Goal: Task Accomplishment & Management: Use online tool/utility

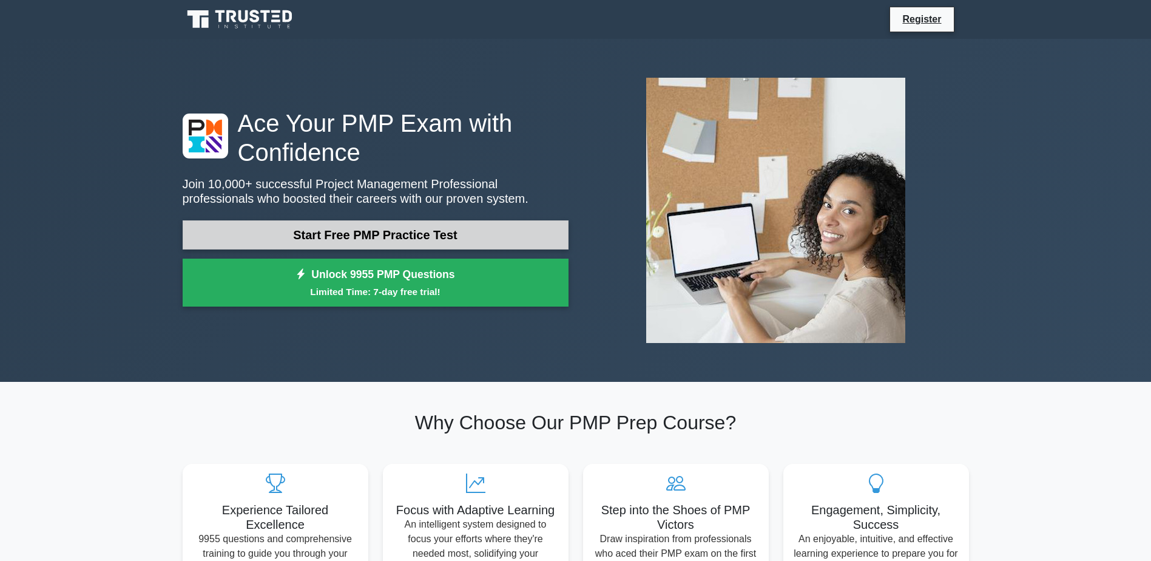
click at [416, 234] on link "Start Free PMP Practice Test" at bounding box center [376, 234] width 386 height 29
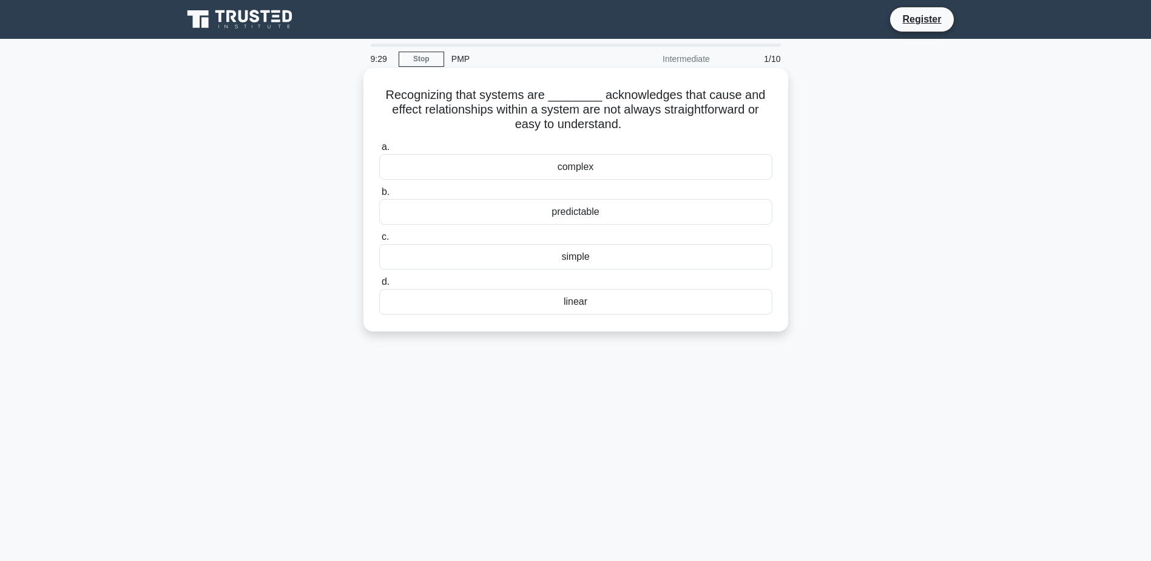
click at [586, 170] on div "complex" at bounding box center [575, 166] width 393 height 25
click at [379, 151] on input "a. complex" at bounding box center [379, 147] width 0 height 8
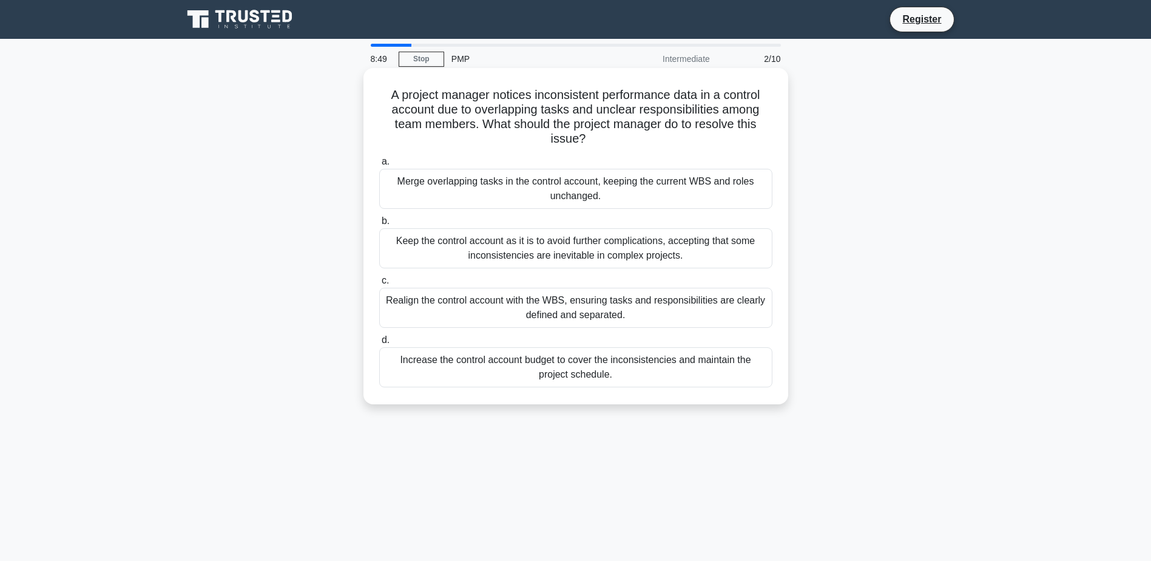
click at [491, 309] on div "Realign the control account with the WBS, ensuring tasks and responsibilities a…" at bounding box center [575, 308] width 393 height 40
click at [379, 285] on input "c. Realign the control account with the WBS, ensuring tasks and responsibilitie…" at bounding box center [379, 281] width 0 height 8
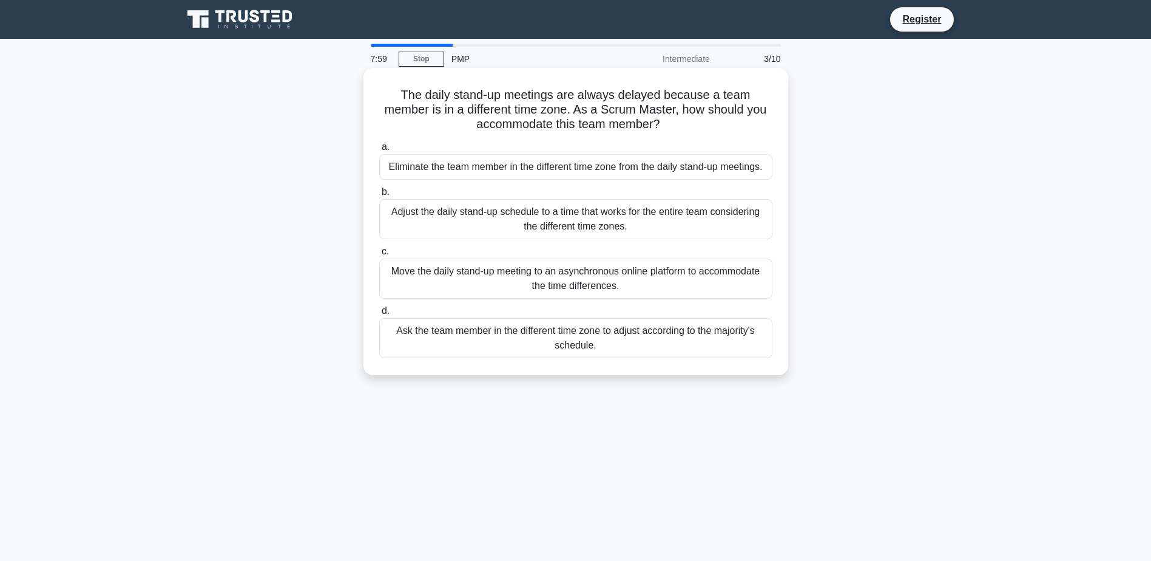
click at [645, 277] on div "Move the daily stand-up meeting to an asynchronous online platform to accommoda…" at bounding box center [575, 278] width 393 height 40
click at [379, 255] on input "c. Move the daily stand-up meeting to an asynchronous online platform to accomm…" at bounding box center [379, 252] width 0 height 8
